Goal: Book appointment/travel/reservation

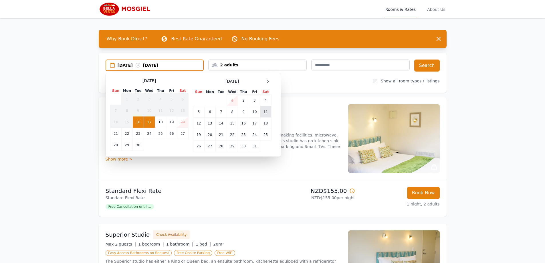
click at [266, 112] on td "11" at bounding box center [265, 111] width 11 height 11
click at [199, 124] on td "12" at bounding box center [198, 123] width 11 height 11
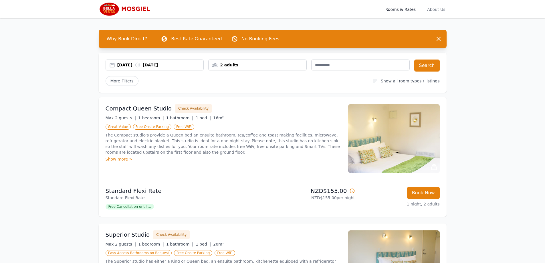
click at [236, 63] on div "2 adults" at bounding box center [258, 65] width 98 height 6
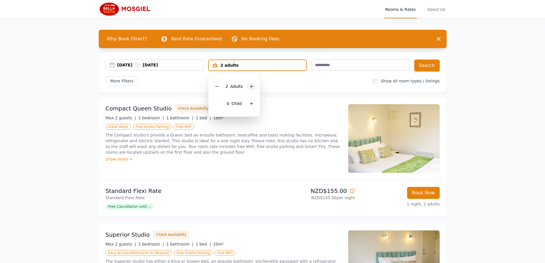
click at [251, 87] on icon at bounding box center [251, 86] width 3 height 3
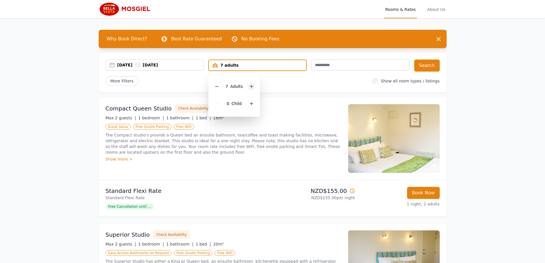
click at [251, 87] on icon at bounding box center [251, 86] width 3 height 3
click at [428, 66] on button "Search" at bounding box center [426, 66] width 25 height 12
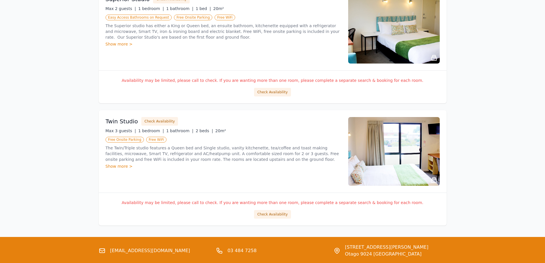
scroll to position [379, 0]
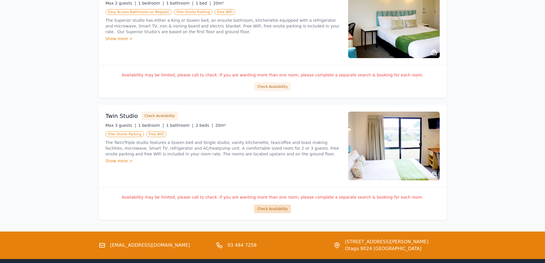
click at [274, 210] on button "Check Availability" at bounding box center [272, 209] width 37 height 9
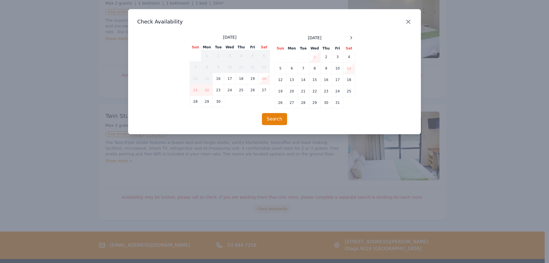
click at [408, 22] on icon "button" at bounding box center [408, 21] width 7 height 7
